Goal: Information Seeking & Learning: Learn about a topic

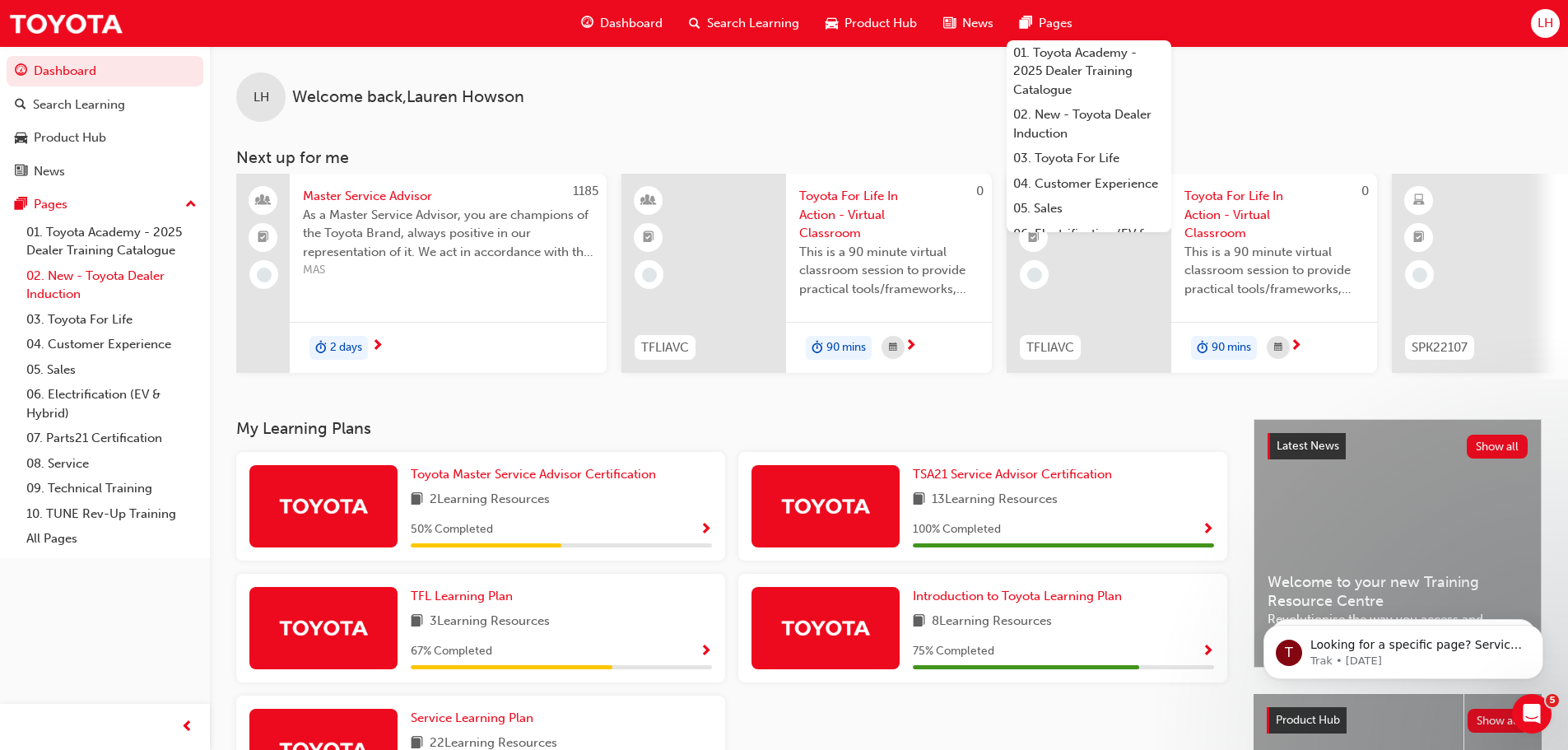
click at [112, 276] on link "02. New - Toyota Dealer Induction" at bounding box center [111, 285] width 184 height 43
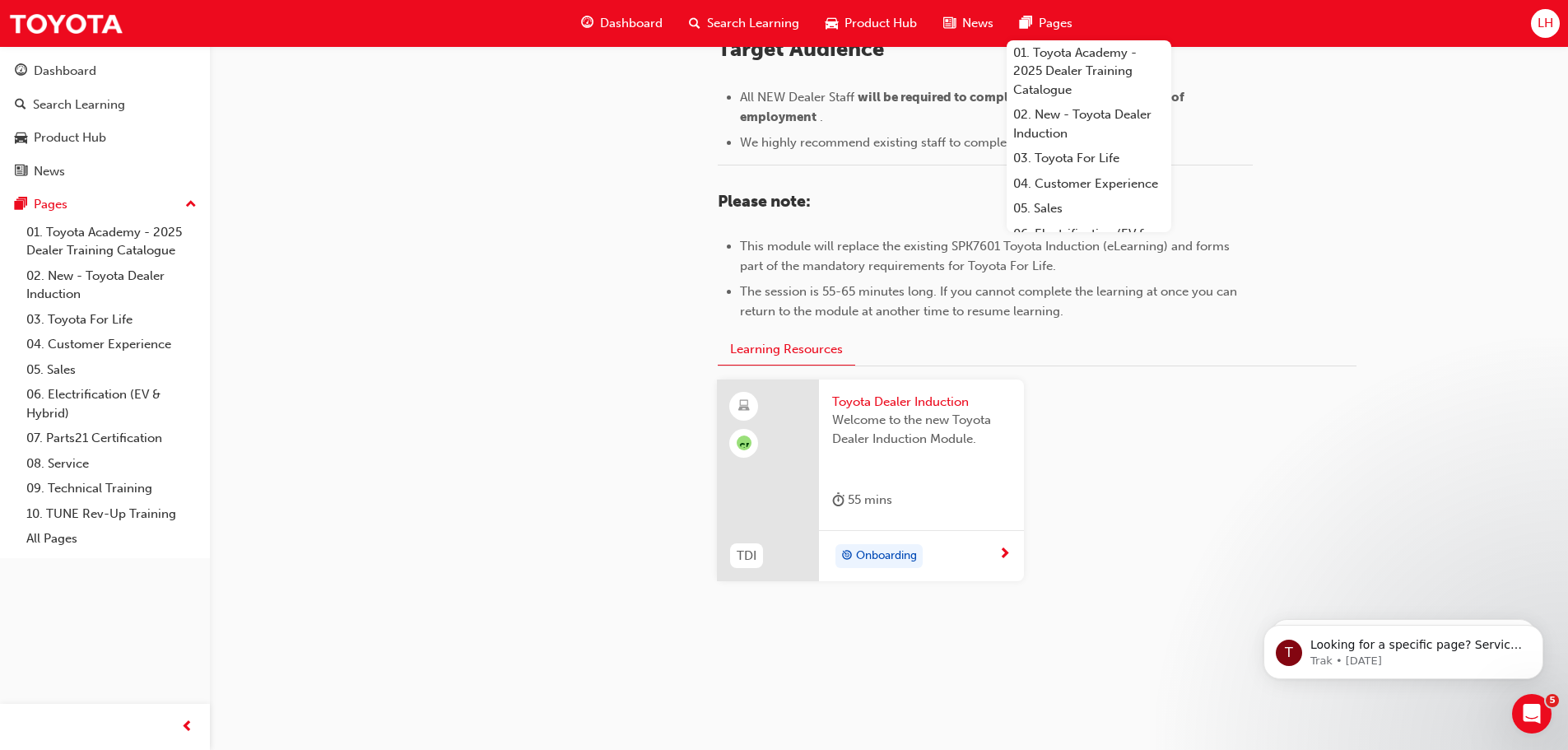
scroll to position [724, 0]
click at [126, 316] on link "03. Toyota For Life" at bounding box center [111, 319] width 184 height 25
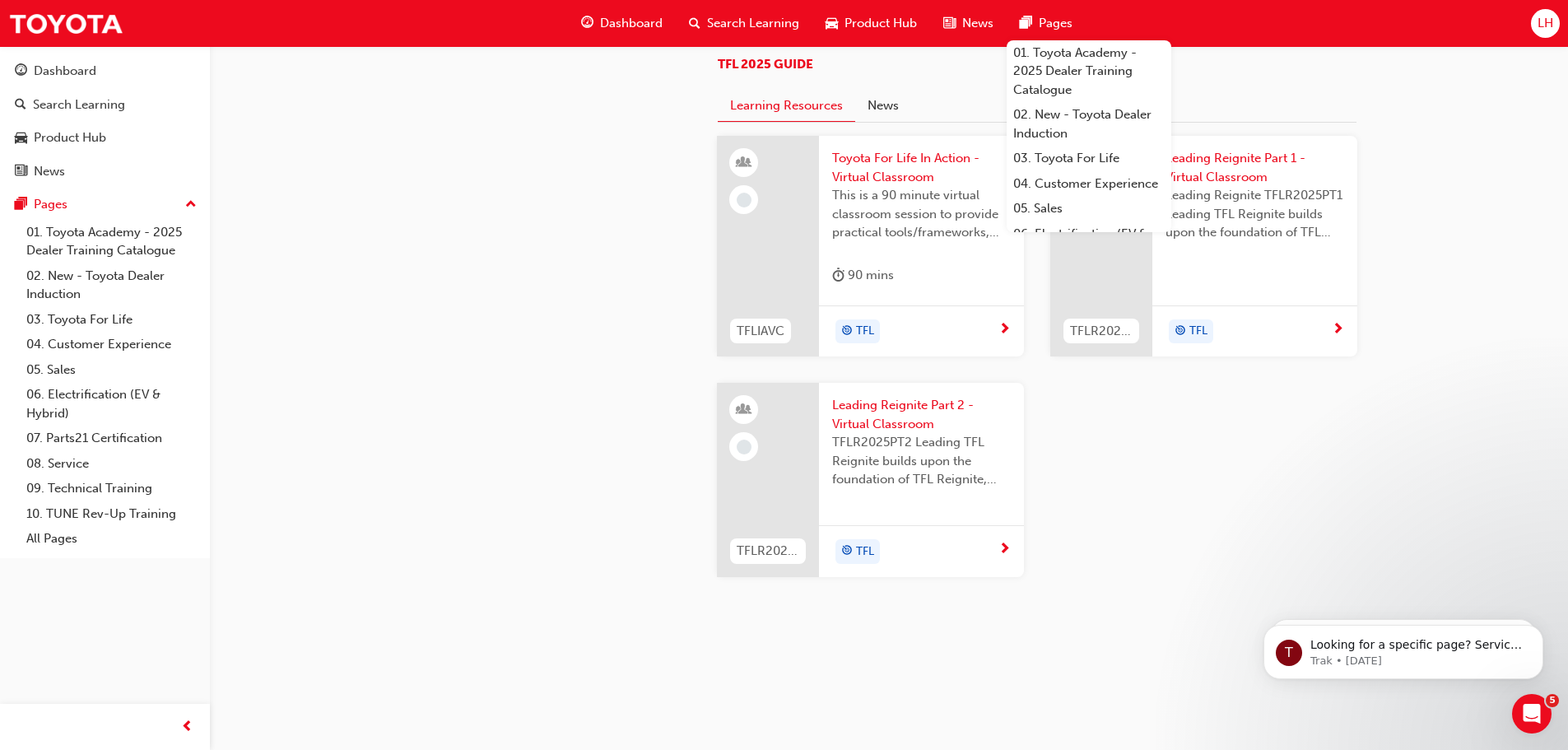
scroll to position [1585, 0]
click at [114, 339] on link "04. Customer Experience" at bounding box center [111, 344] width 184 height 25
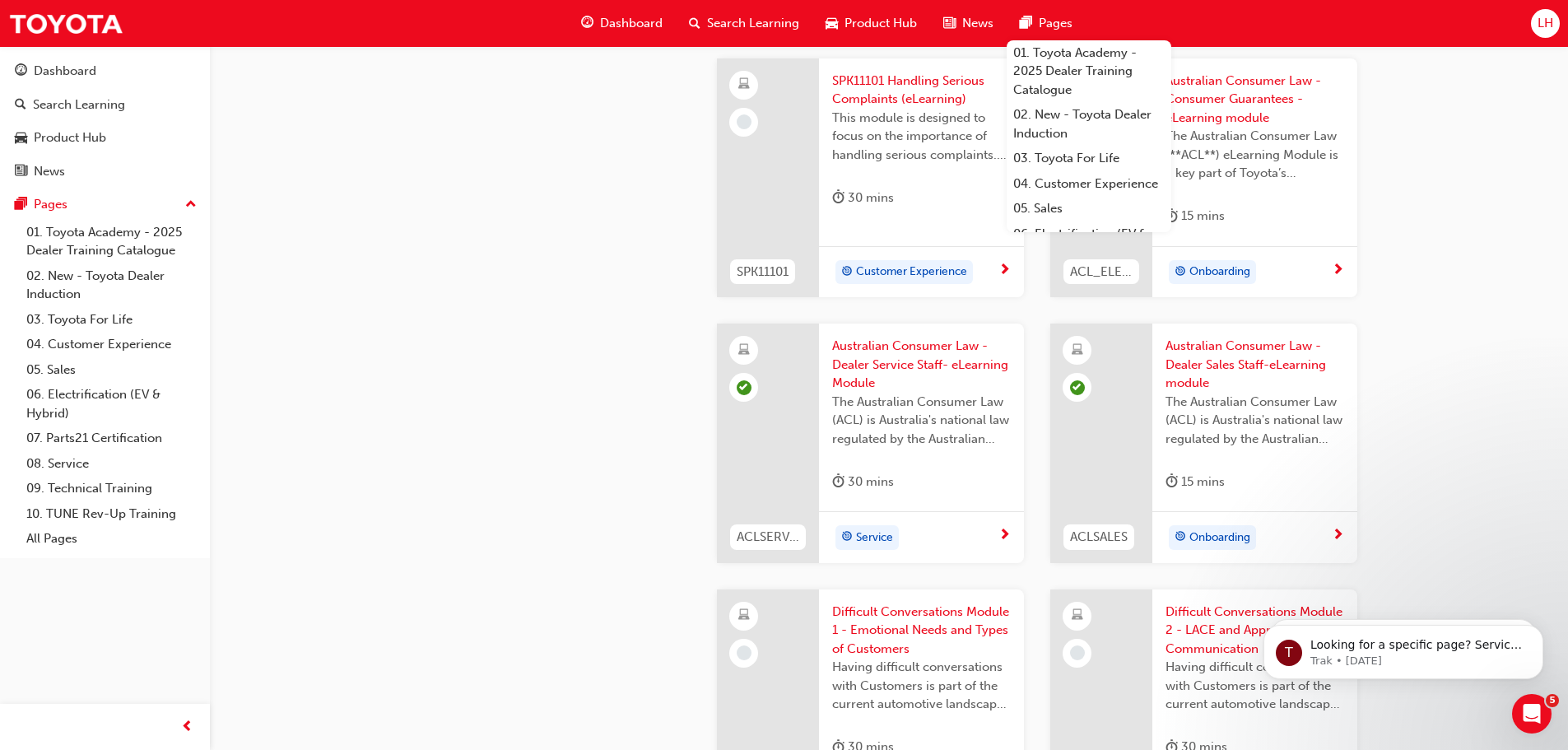
scroll to position [777, 0]
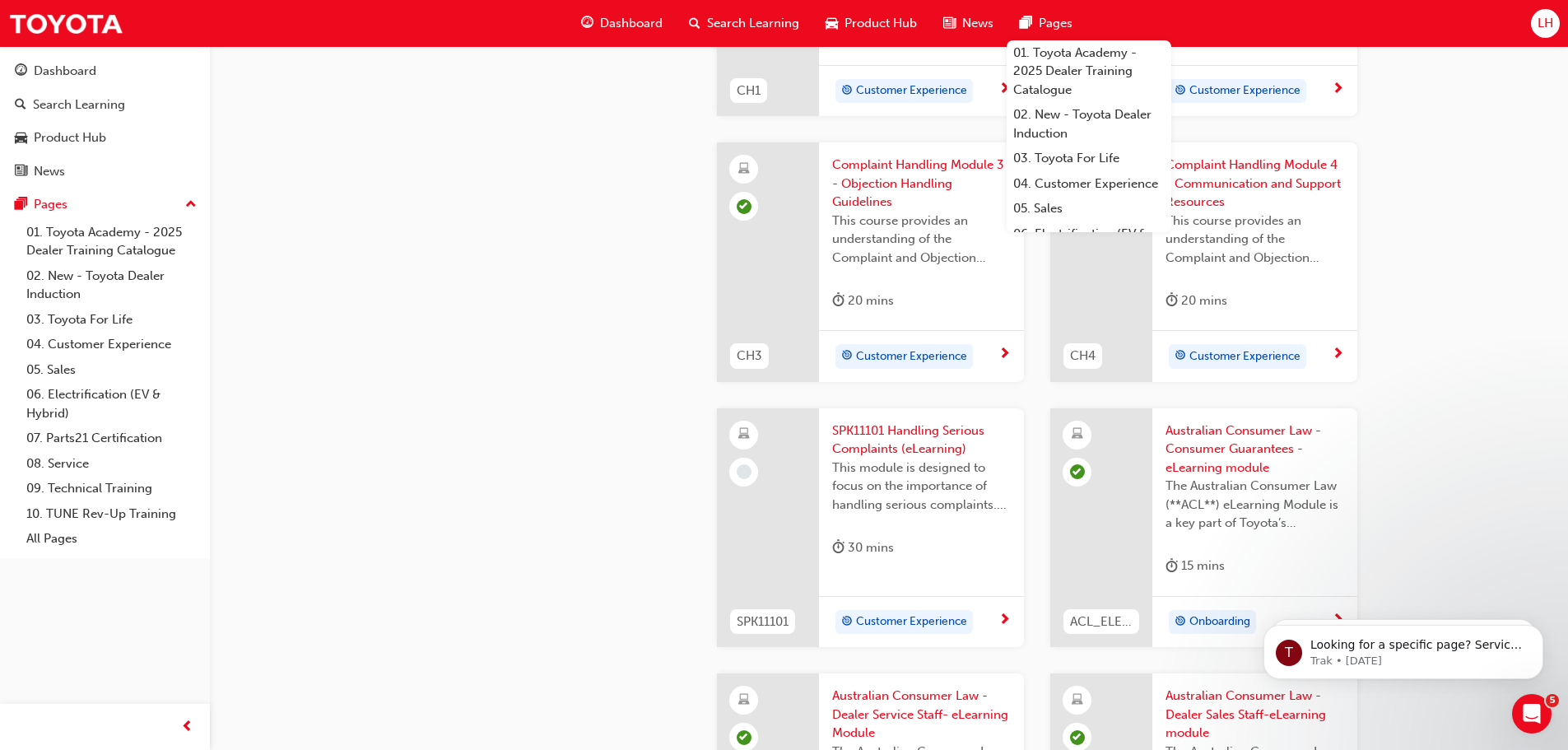
click at [946, 429] on span "SPK11101 Handling Serious Complaints (eLearning)" at bounding box center [921, 440] width 179 height 37
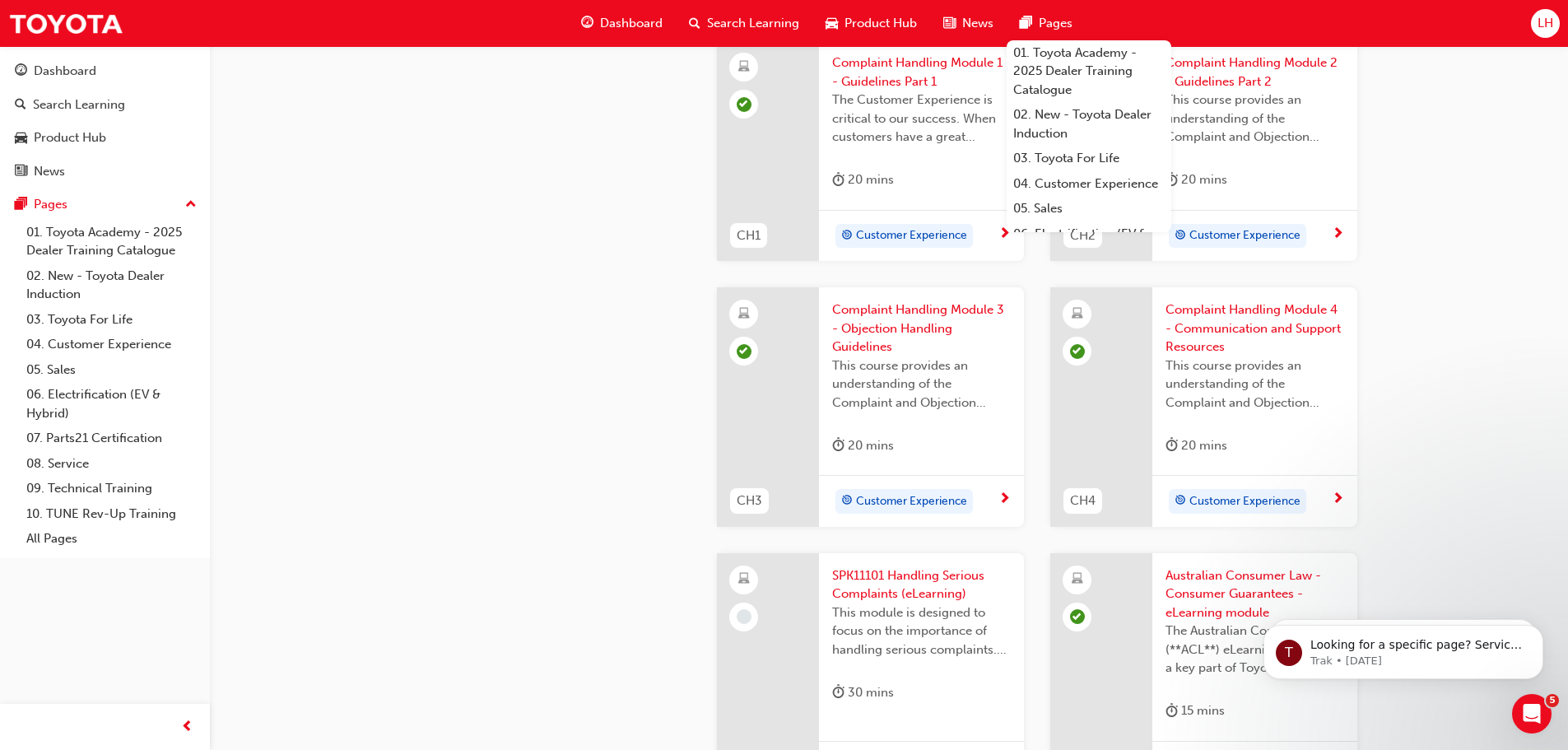
scroll to position [612, 0]
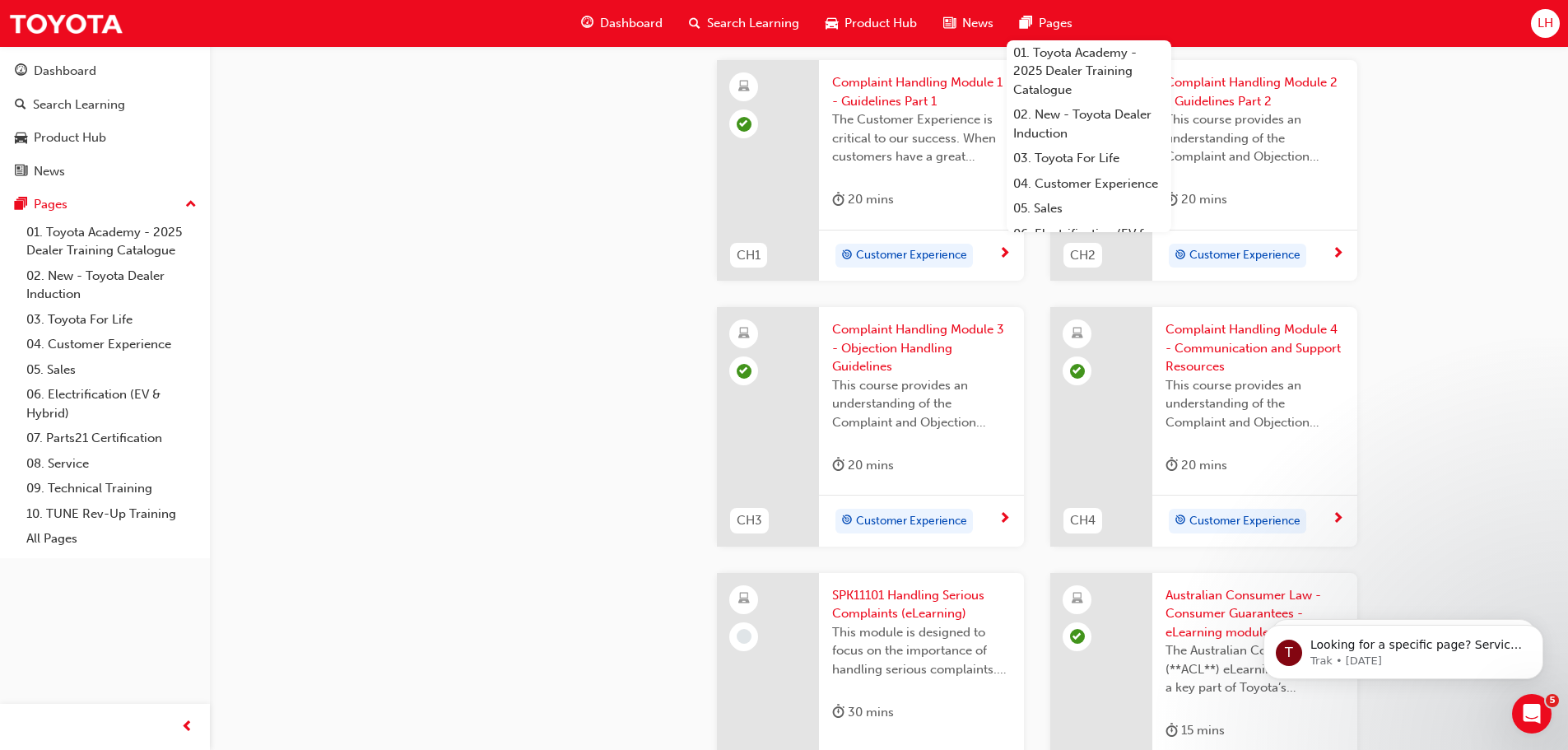
click at [900, 602] on span "SPK11101 Handling Serious Complaints (eLearning)" at bounding box center [921, 604] width 179 height 37
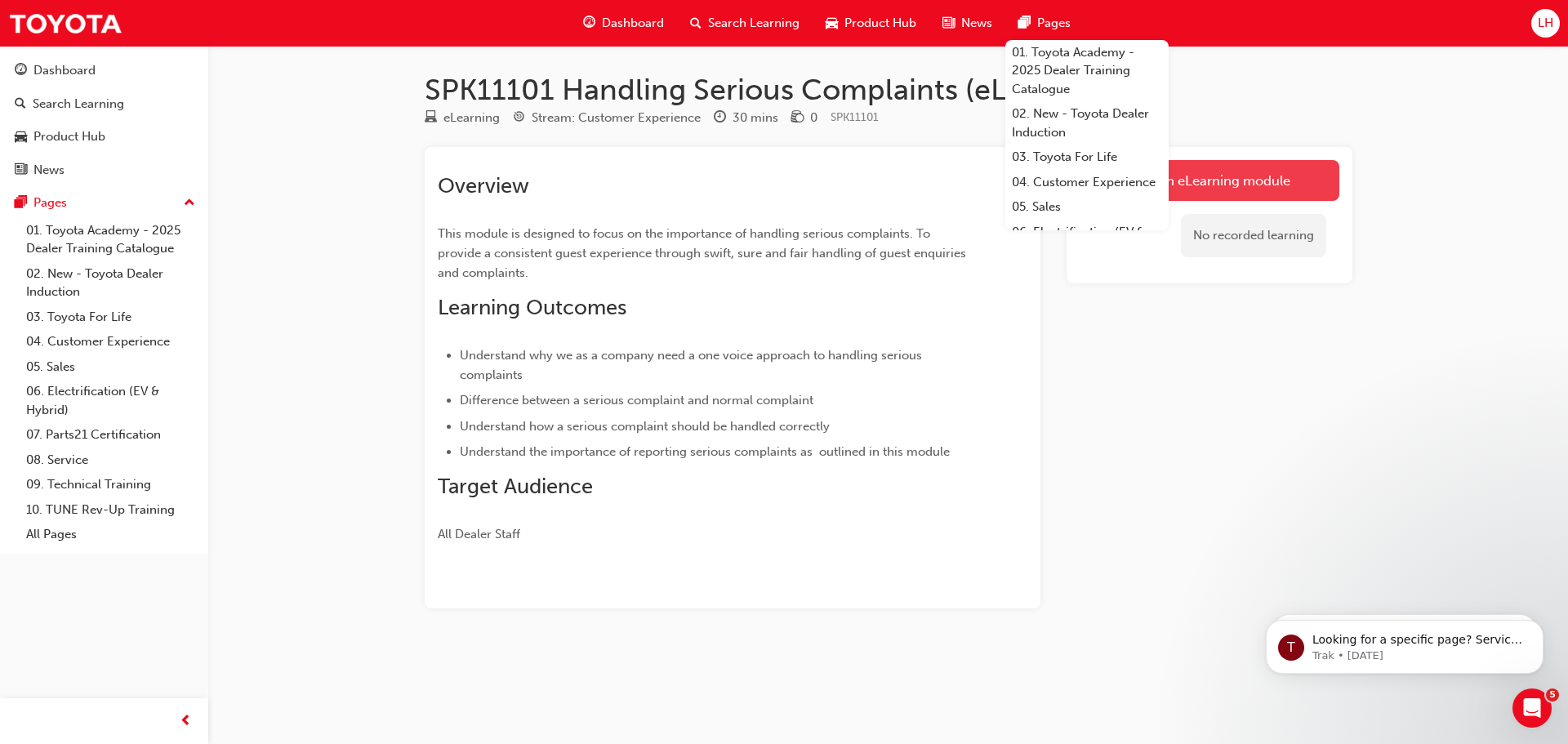
click at [1253, 186] on link "Launch eLearning module" at bounding box center [1210, 180] width 260 height 41
